Goal: Transaction & Acquisition: Obtain resource

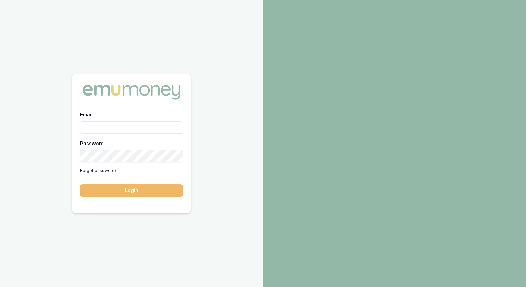
type input "jonathan.myers@emumoney.com.au"
click at [130, 191] on button "Login" at bounding box center [131, 190] width 103 height 12
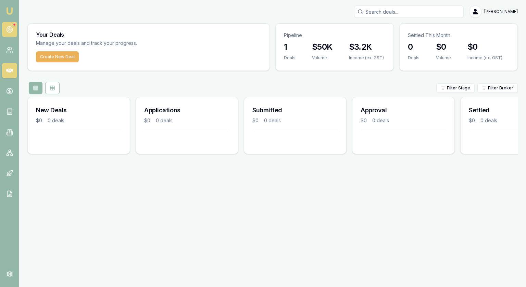
click at [10, 27] on icon at bounding box center [9, 29] width 7 height 7
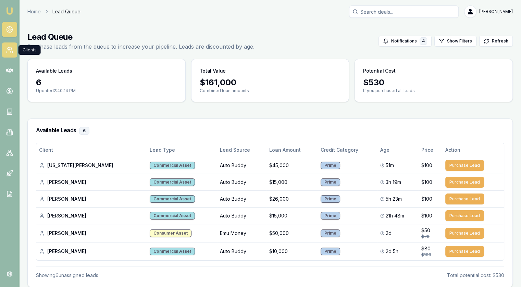
click at [8, 49] on circle at bounding box center [9, 49] width 2 height 2
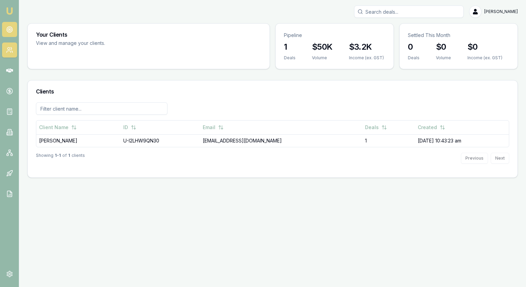
click at [8, 26] on link at bounding box center [9, 29] width 15 height 15
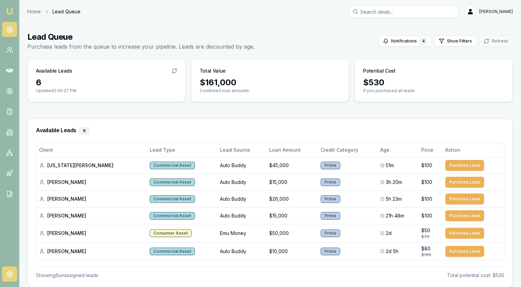
click at [6, 272] on icon at bounding box center [9, 274] width 7 height 7
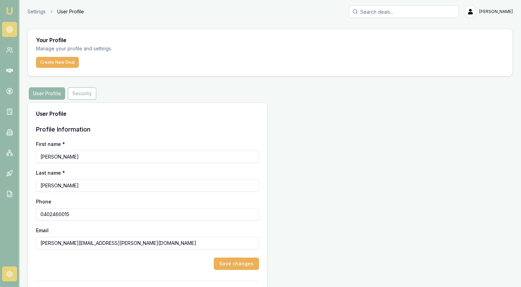
click at [11, 27] on icon at bounding box center [9, 29] width 7 height 7
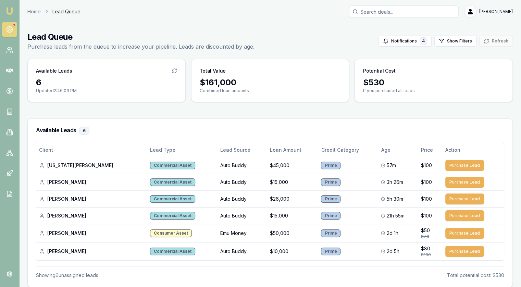
click at [9, 28] on circle at bounding box center [9, 29] width 3 height 3
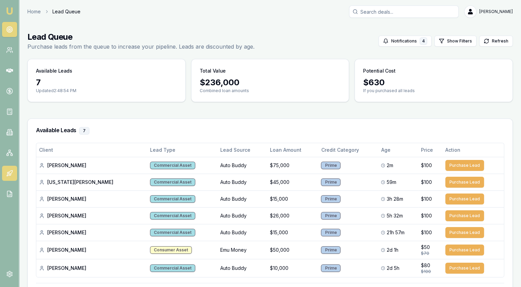
click at [7, 172] on icon at bounding box center [8, 172] width 2 height 1
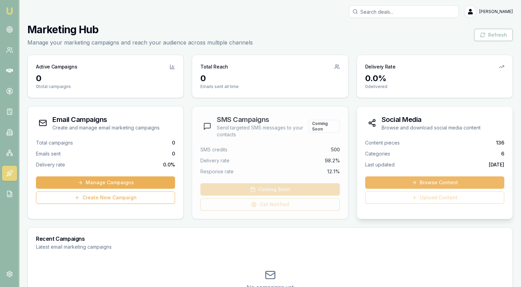
click at [442, 183] on link "Browse Content" at bounding box center [434, 182] width 139 height 12
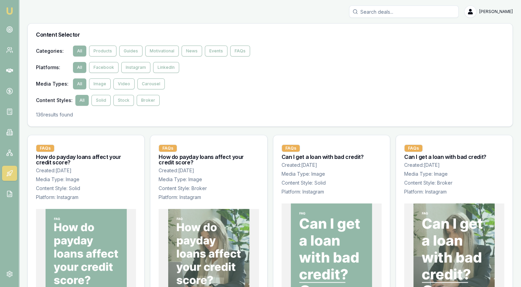
click at [133, 67] on button "Instagram" at bounding box center [135, 67] width 29 height 11
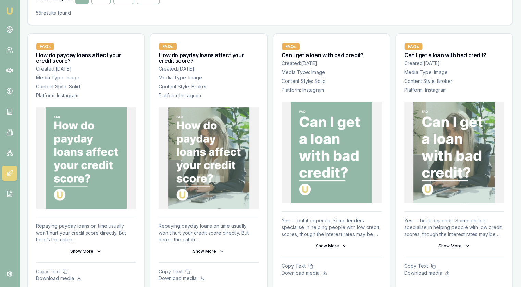
scroll to position [103, 0]
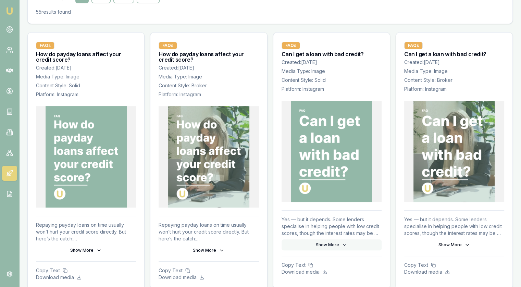
click at [344, 246] on icon at bounding box center [344, 244] width 5 height 5
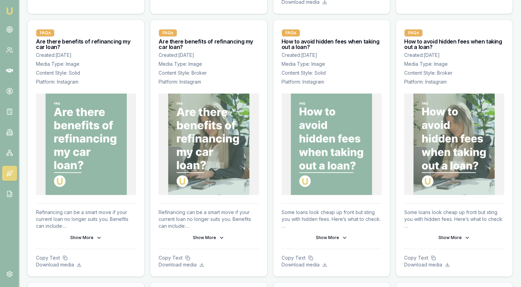
scroll to position [480, 0]
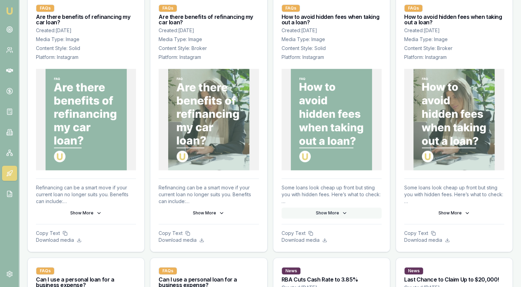
click at [343, 212] on icon at bounding box center [344, 212] width 3 height 1
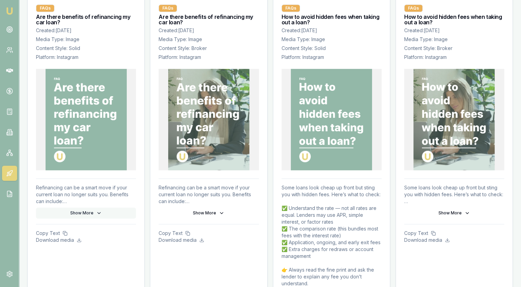
click at [92, 212] on button "Show More" at bounding box center [86, 213] width 100 height 11
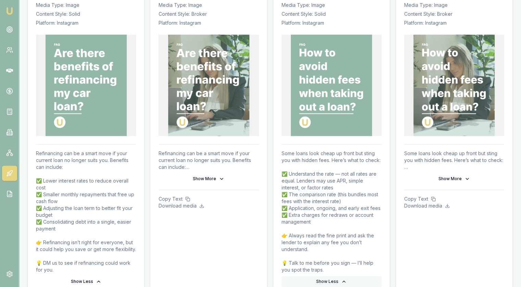
scroll to position [582, 0]
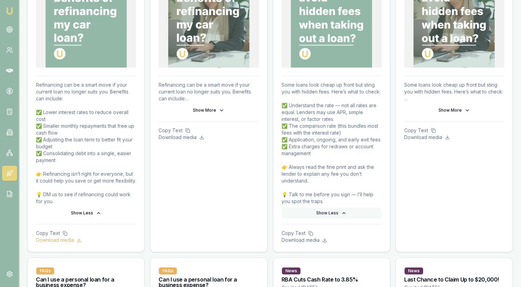
click at [55, 240] on p "Download media" at bounding box center [86, 240] width 100 height 7
click at [51, 234] on p "Copy Text" at bounding box center [86, 233] width 100 height 7
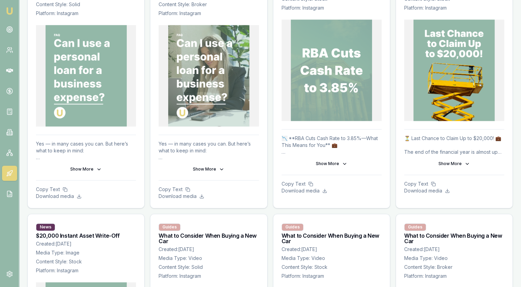
scroll to position [891, 0]
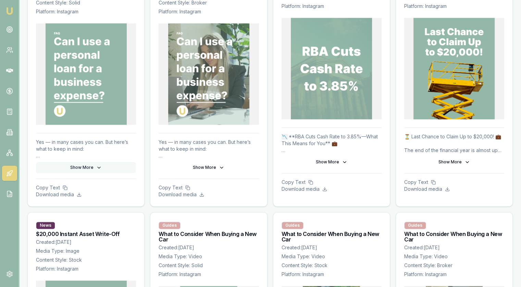
click at [88, 163] on button "Show More" at bounding box center [86, 167] width 100 height 11
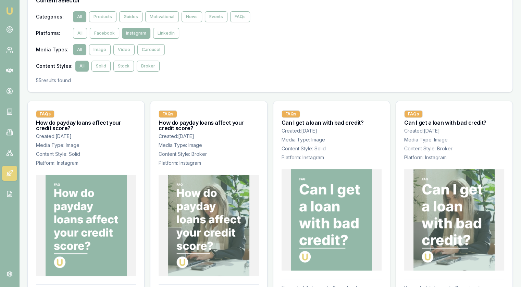
scroll to position [0, 0]
